Goal: Task Accomplishment & Management: Complete application form

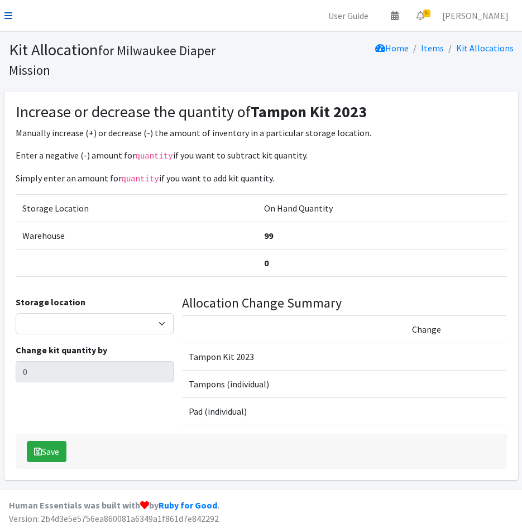
click at [6, 17] on icon at bounding box center [8, 15] width 8 height 9
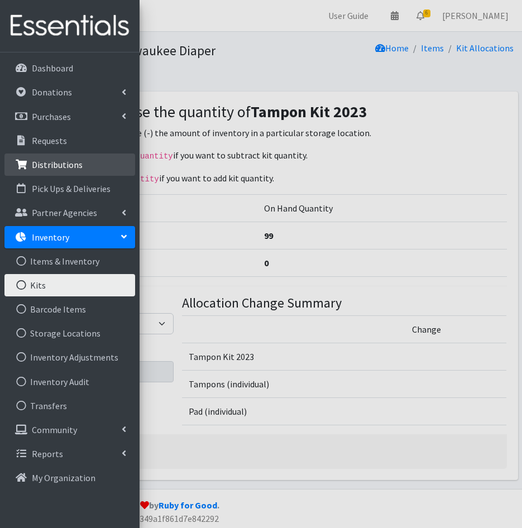
click at [59, 164] on p "Distributions" at bounding box center [57, 164] width 51 height 11
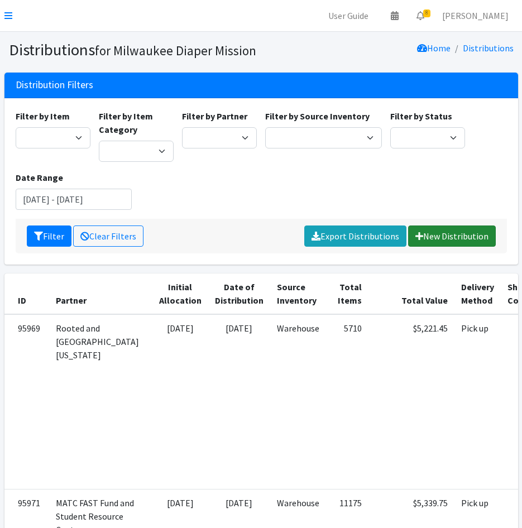
click at [476, 238] on link "New Distribution" at bounding box center [452, 236] width 88 height 21
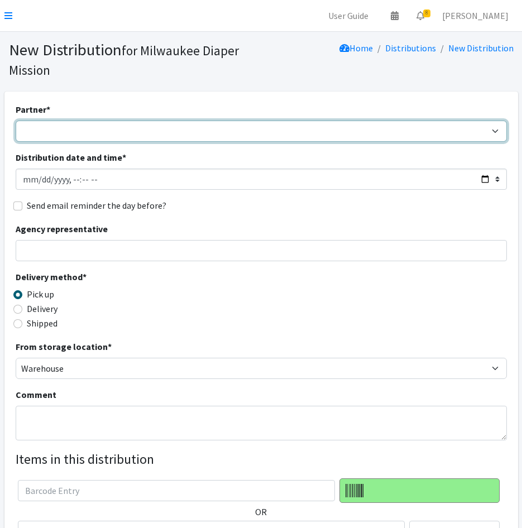
click at [47, 132] on select "[GEOGRAPHIC_DATA] BOMB Doulas Camp Reunite Cathedral Center, Inc [DEMOGRAPHIC_D…" at bounding box center [262, 131] width 492 height 21
select select "1938"
click at [16, 121] on select "[GEOGRAPHIC_DATA] BOMB Doulas Camp Reunite Cathedral Center, Inc [DEMOGRAPHIC_D…" at bounding box center [262, 131] width 492 height 21
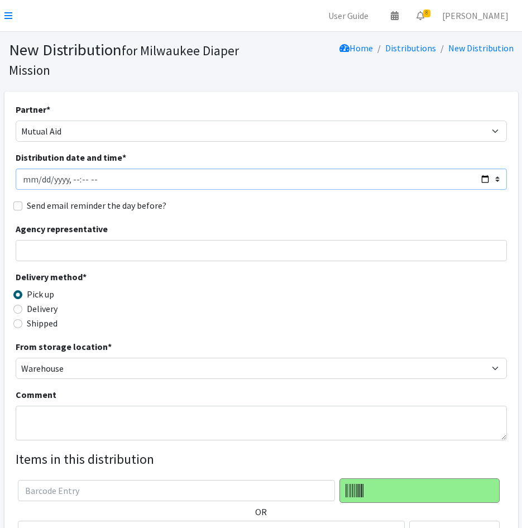
click at [39, 180] on input "Distribution date and time *" at bounding box center [262, 179] width 492 height 21
type input "[DATE]T12:00"
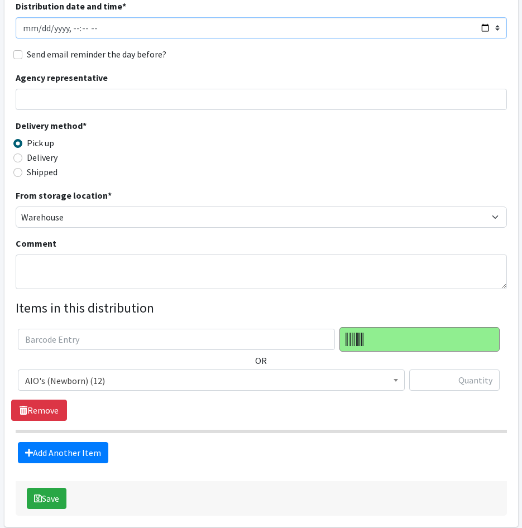
scroll to position [168, 0]
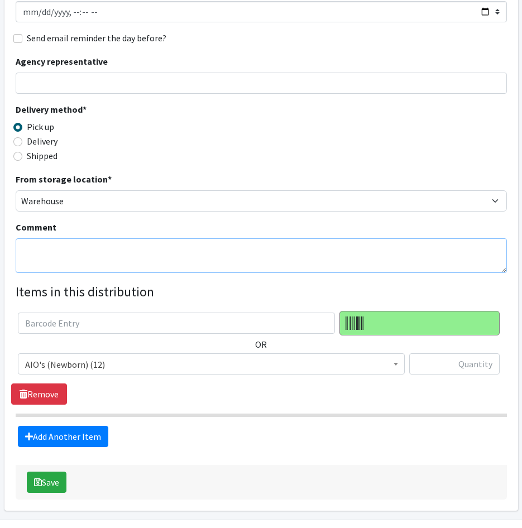
click at [74, 260] on textarea "Comment" at bounding box center [262, 256] width 492 height 35
type textarea "Birth Workers United Community Baby Shower on 9/13"
click at [132, 361] on span "AIO's (Newborn) (12)" at bounding box center [211, 365] width 373 height 16
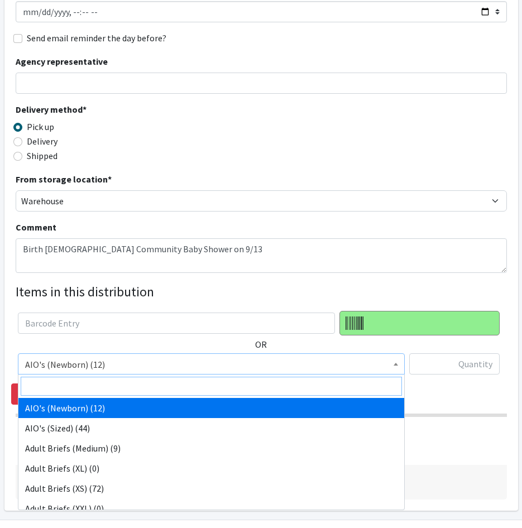
click at [139, 382] on input "search" at bounding box center [212, 386] width 382 height 19
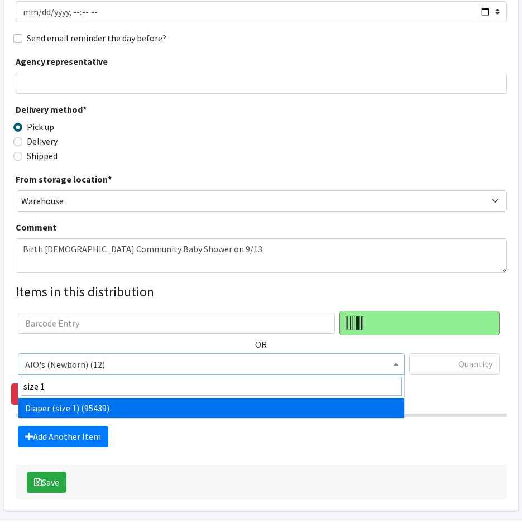
type input "size 1"
drag, startPoint x: 153, startPoint y: 406, endPoint x: 425, endPoint y: 359, distance: 276.5
select select "4634"
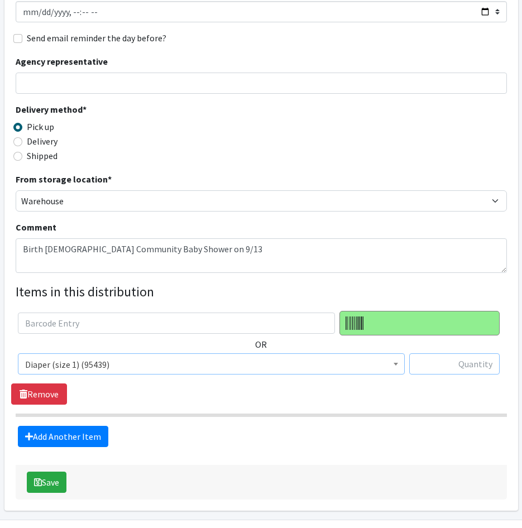
click at [430, 364] on input "text" at bounding box center [454, 364] width 91 height 21
type input "1250"
click at [63, 434] on link "Add Another Item" at bounding box center [63, 436] width 91 height 21
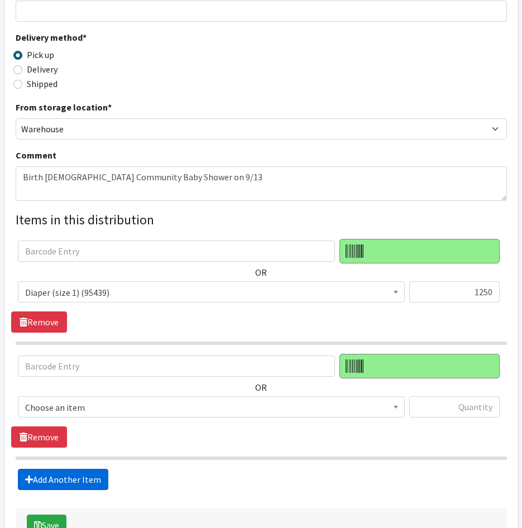
scroll to position [316, 0]
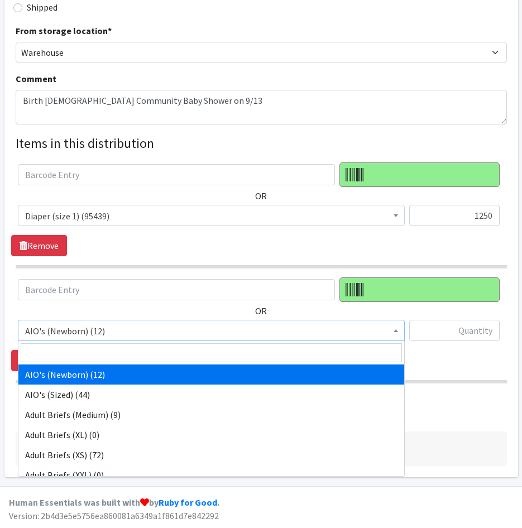
click at [83, 330] on span "AIO's (Newborn) (12)" at bounding box center [211, 331] width 373 height 16
click at [91, 350] on input "search" at bounding box center [212, 353] width 382 height 19
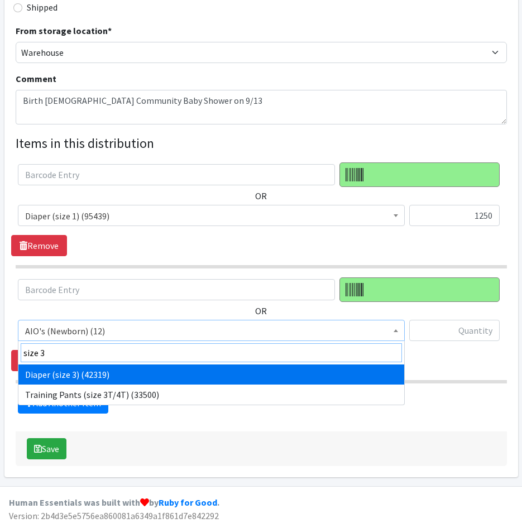
type input "size 3"
select select "4644"
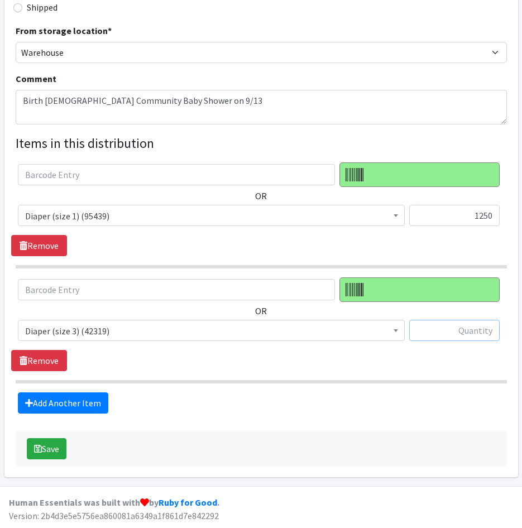
click at [431, 329] on input "text" at bounding box center [454, 330] width 91 height 21
type input "1250"
click at [33, 408] on link "Add Another Item" at bounding box center [63, 403] width 91 height 21
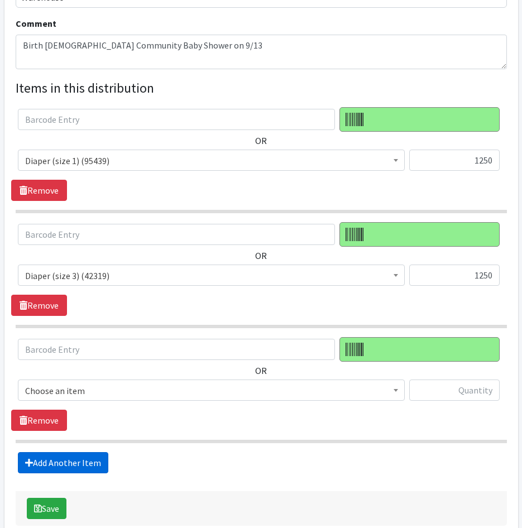
scroll to position [431, 0]
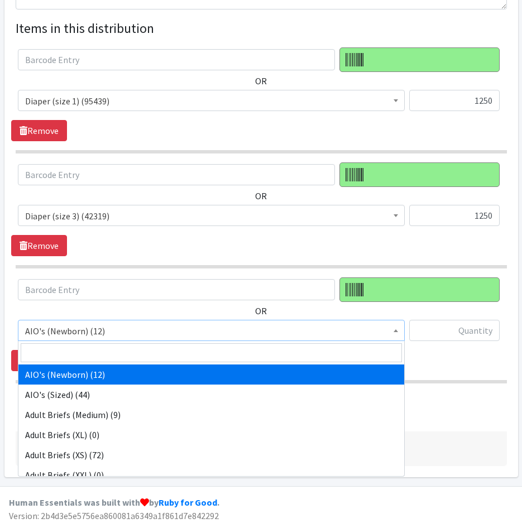
drag, startPoint x: 75, startPoint y: 331, endPoint x: 78, endPoint y: 349, distance: 18.1
click at [75, 333] on span "AIO's (Newborn) (12)" at bounding box center [211, 331] width 373 height 16
click at [78, 349] on input "search" at bounding box center [212, 353] width 382 height 19
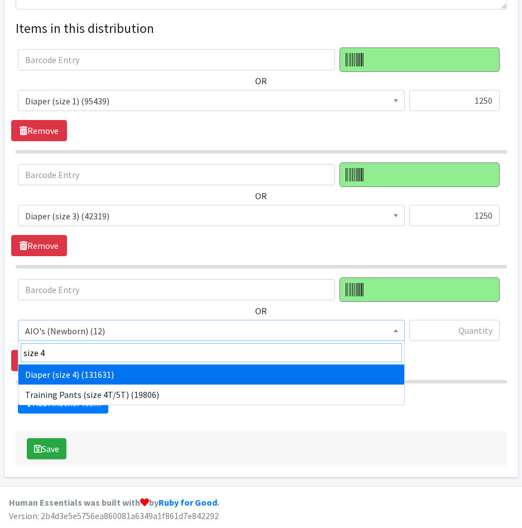
type input "size 4"
select select "4645"
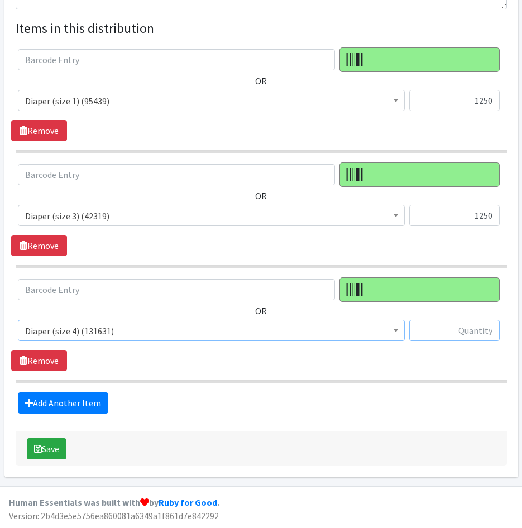
click at [442, 335] on input "text" at bounding box center [454, 330] width 91 height 21
type input "1250"
click at [51, 406] on link "Add Another Item" at bounding box center [63, 403] width 91 height 21
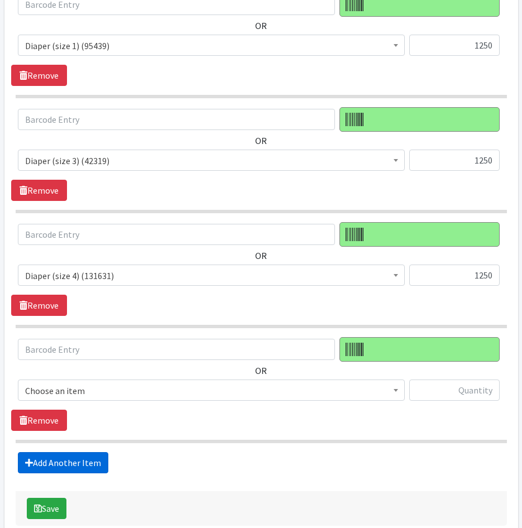
scroll to position [546, 0]
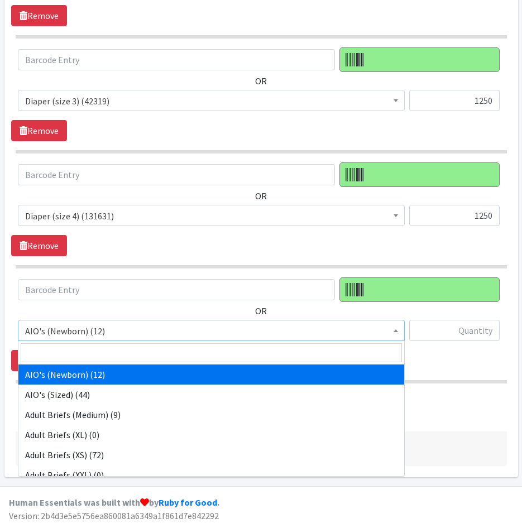
click at [112, 325] on span "AIO's (Newborn) (12)" at bounding box center [211, 331] width 373 height 16
click at [112, 349] on input "search" at bounding box center [212, 353] width 382 height 19
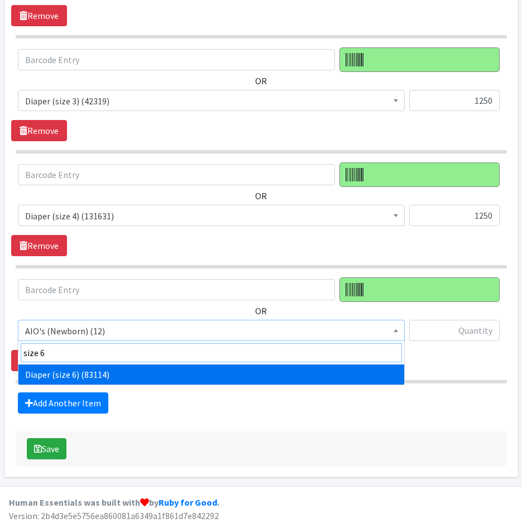
type input "size 6"
select select "4649"
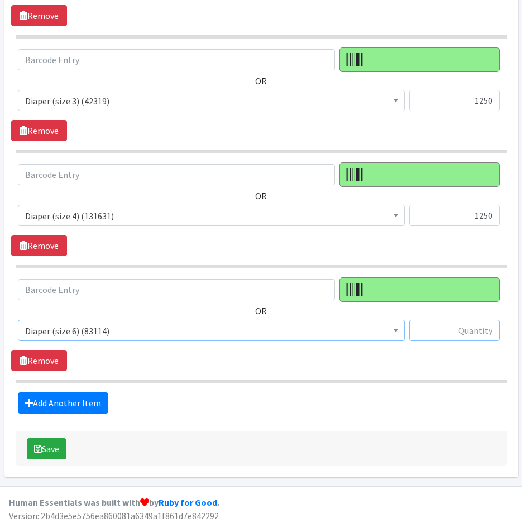
click at [455, 330] on input "text" at bounding box center [454, 330] width 91 height 21
type input "1250"
click at [78, 397] on link "Add Another Item" at bounding box center [63, 403] width 91 height 21
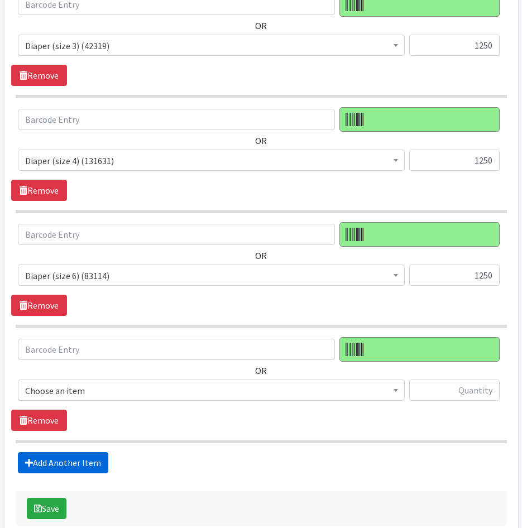
scroll to position [661, 0]
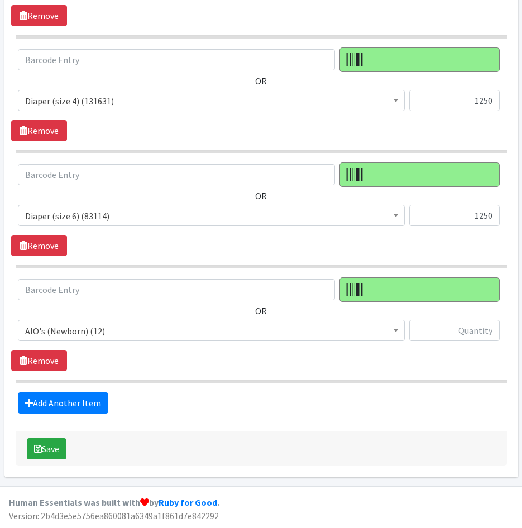
click at [94, 336] on span "AIO's (Newborn) (12)" at bounding box center [211, 331] width 373 height 16
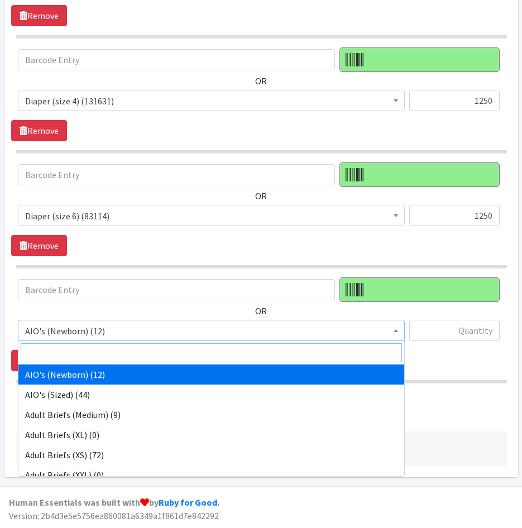
click at [106, 347] on input "search" at bounding box center [212, 353] width 382 height 19
drag, startPoint x: 97, startPoint y: 337, endPoint x: 105, endPoint y: 356, distance: 20.8
click at [105, 356] on input "search" at bounding box center [212, 353] width 382 height 19
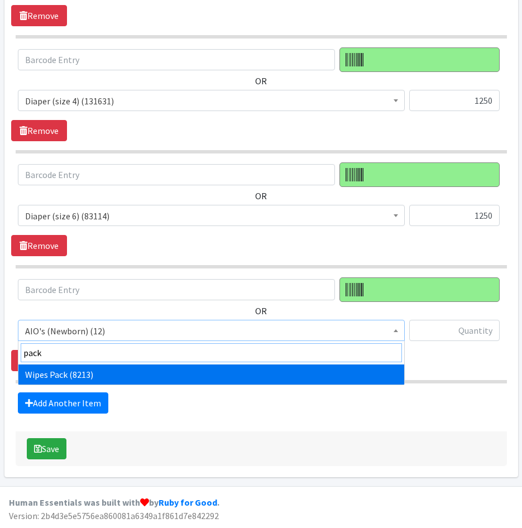
type input "pack"
select select "4665"
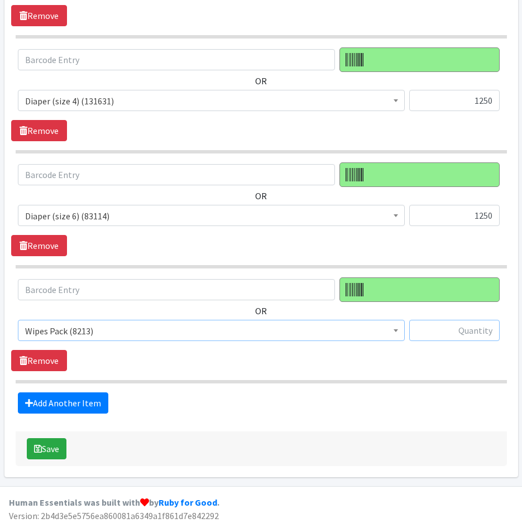
click at [487, 325] on input "text" at bounding box center [454, 330] width 91 height 21
type input "200"
click at [304, 438] on div "Save" at bounding box center [262, 449] width 492 height 35
click at [49, 439] on button "Save" at bounding box center [47, 449] width 40 height 21
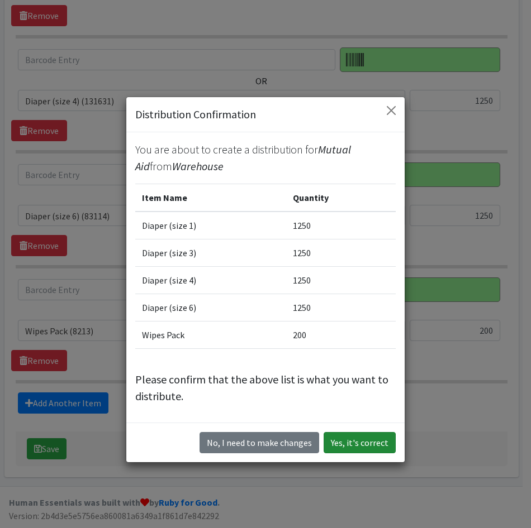
drag, startPoint x: 347, startPoint y: 433, endPoint x: 328, endPoint y: 450, distance: 25.3
click at [347, 434] on button "Yes, it's correct" at bounding box center [359, 442] width 72 height 21
